Goal: Complete application form

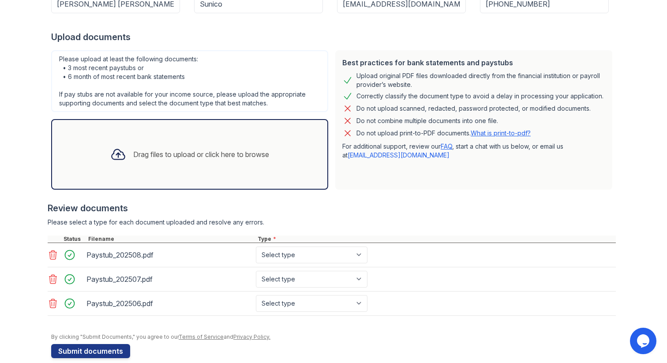
scroll to position [150, 0]
click at [329, 257] on select "Select type Paystub Bank Statement Offer Letter Tax Documents Benefit Award Let…" at bounding box center [312, 254] width 112 height 17
select select "paystub"
click at [256, 246] on select "Select type Paystub Bank Statement Offer Letter Tax Documents Benefit Award Let…" at bounding box center [312, 254] width 112 height 17
click at [311, 278] on select "Select type Paystub Bank Statement Offer Letter Tax Documents Benefit Award Let…" at bounding box center [312, 278] width 112 height 17
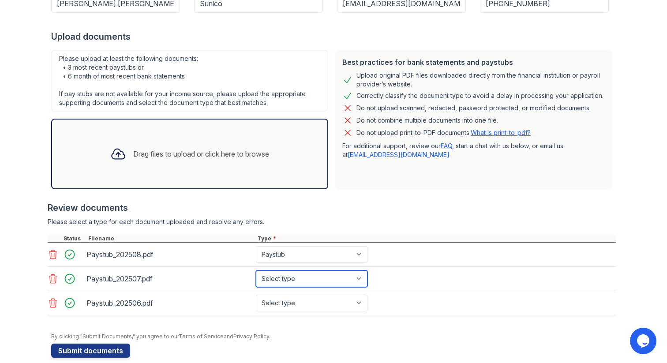
select select "paystub"
click at [256, 270] on select "Select type Paystub Bank Statement Offer Letter Tax Documents Benefit Award Let…" at bounding box center [312, 278] width 112 height 17
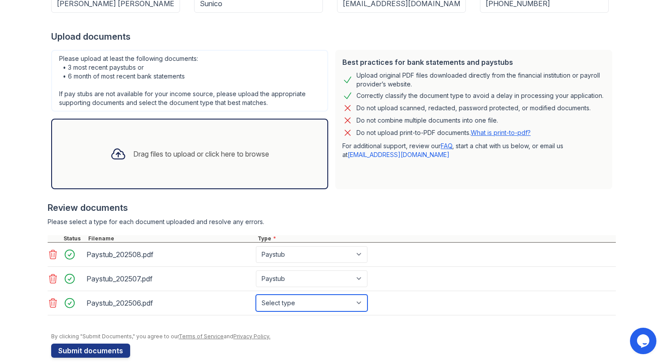
click at [311, 302] on select "Select type Paystub Bank Statement Offer Letter Tax Documents Benefit Award Let…" at bounding box center [312, 303] width 112 height 17
select select "paystub"
click at [256, 295] on select "Select type Paystub Bank Statement Offer Letter Tax Documents Benefit Award Let…" at bounding box center [312, 303] width 112 height 17
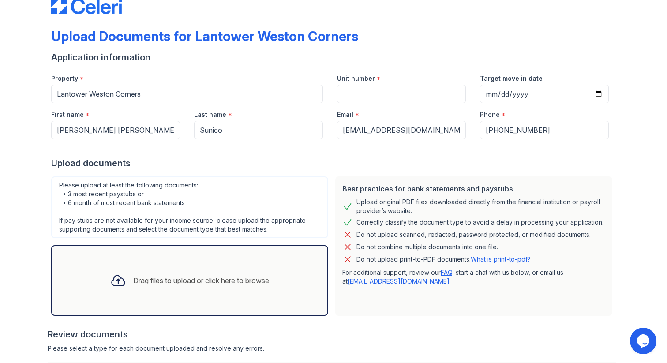
scroll to position [21, 0]
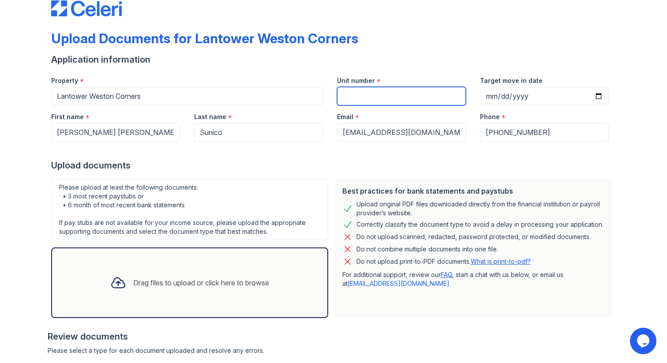
click at [394, 96] on input "Unit number" at bounding box center [401, 96] width 129 height 19
type input "6422"
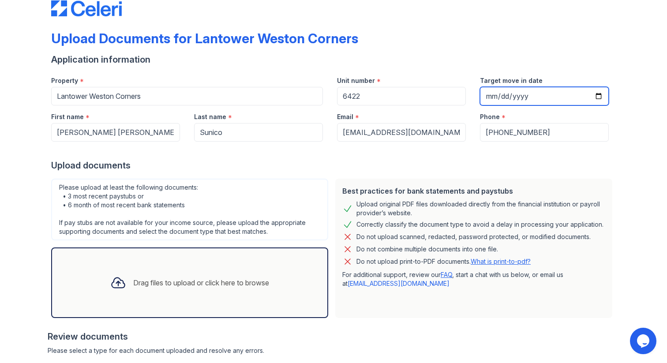
click at [595, 96] on input "Target move in date" at bounding box center [544, 96] width 129 height 19
type input "2025-09-30"
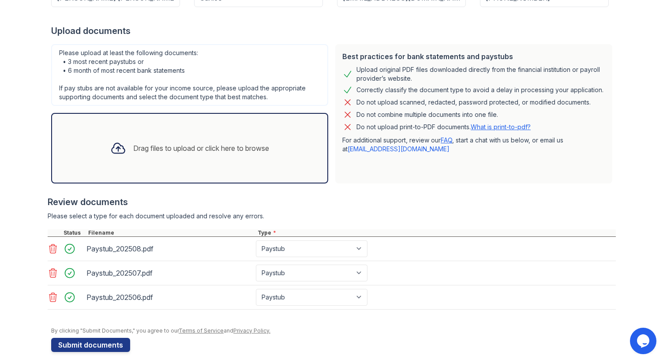
scroll to position [162, 0]
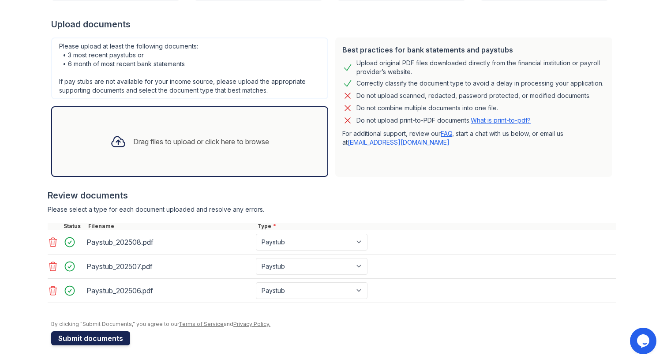
click at [93, 338] on button "Submit documents" at bounding box center [90, 338] width 79 height 14
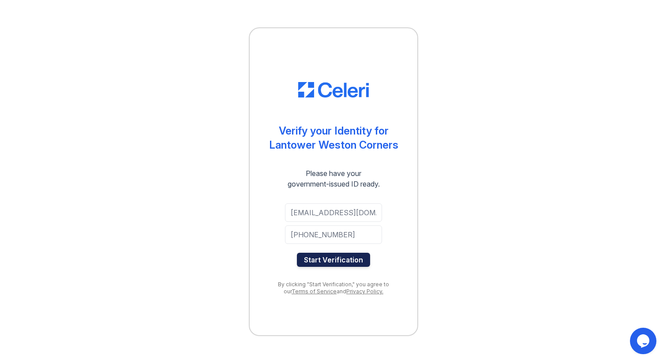
click at [334, 263] on button "Start Verification" at bounding box center [333, 260] width 73 height 14
